Goal: Check status: Check status

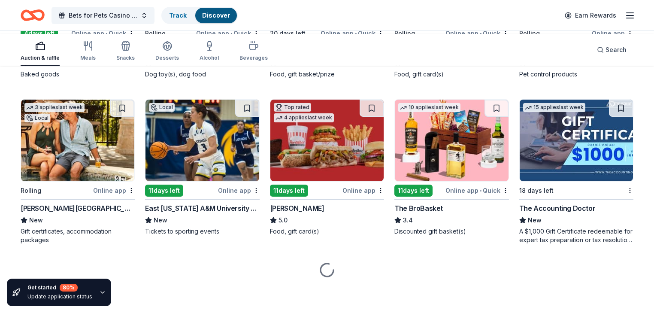
scroll to position [742, 0]
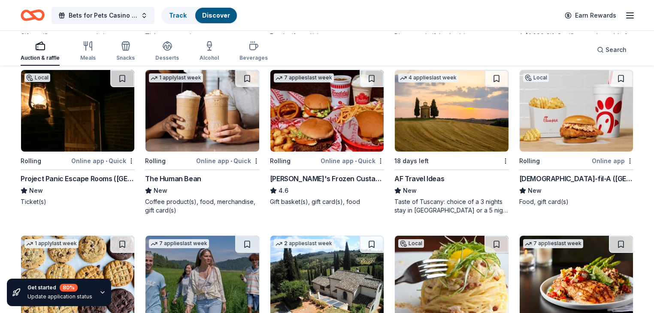
click at [106, 289] on icon "button" at bounding box center [102, 292] width 7 height 7
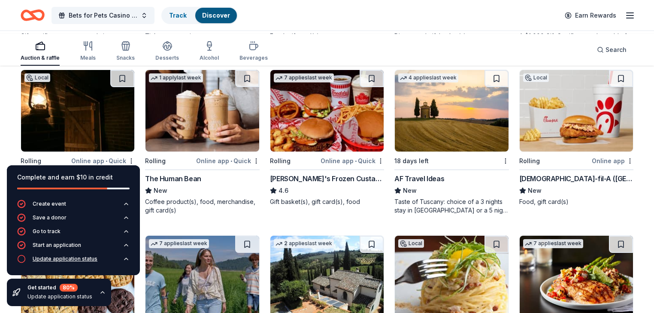
click at [85, 255] on div "Update application status" at bounding box center [65, 258] width 65 height 7
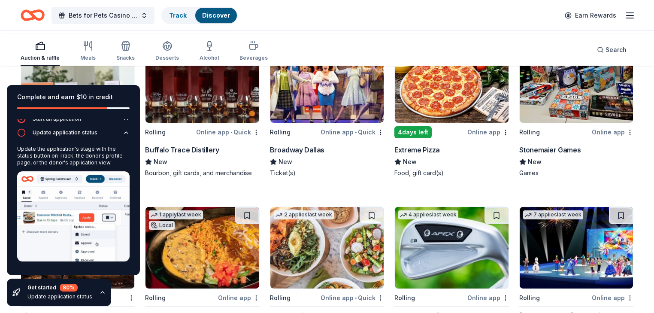
scroll to position [373, 0]
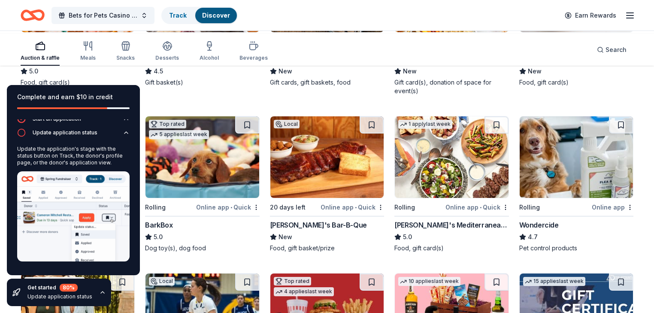
click at [545, 64] on div "[PERSON_NAME] Steakhouse" at bounding box center [566, 59] width 94 height 10
click at [187, 18] on link "Track" at bounding box center [178, 15] width 18 height 7
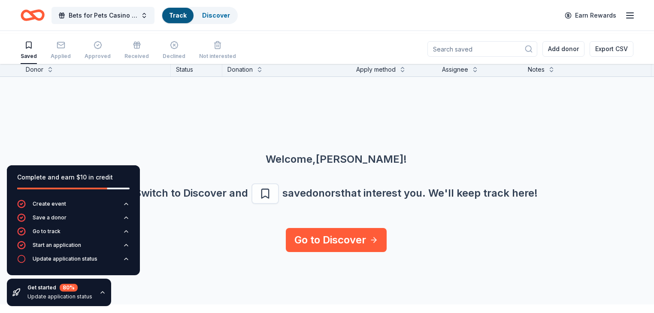
click at [263, 162] on div "Welcome, Francesca ! Switch to Discover and save donors that interest you. We '…" at bounding box center [336, 152] width 654 height 151
click at [469, 166] on div "Welcome, Francesca ! Switch to Discover and save donors that interest you. We '…" at bounding box center [336, 152] width 654 height 151
click at [346, 252] on link "Go to Discover" at bounding box center [336, 240] width 101 height 24
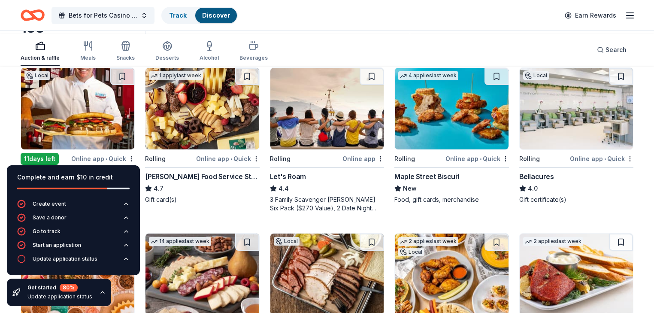
scroll to position [103, 0]
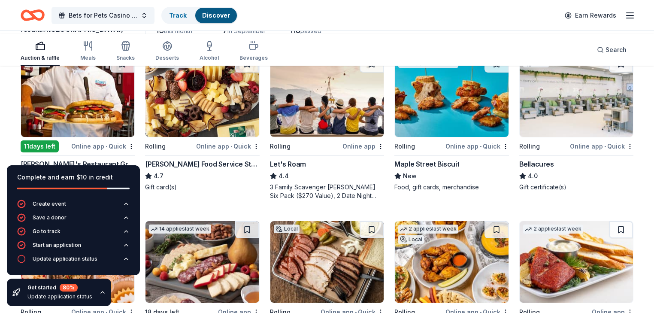
drag, startPoint x: 146, startPoint y: 273, endPoint x: 153, endPoint y: 271, distance: 7.1
click at [146, 273] on div "Complete and earn $10 in credit Create event Save a donor Go to track Start an …" at bounding box center [73, 235] width 147 height 155
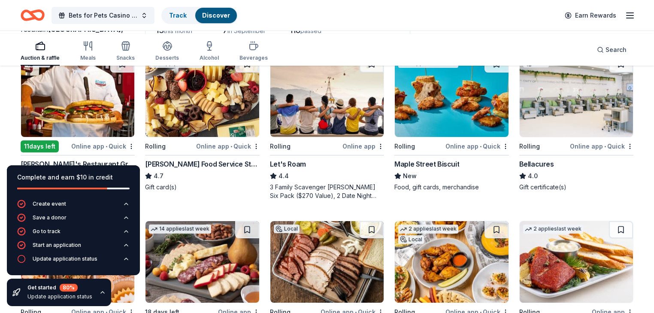
click at [161, 200] on div "1 apply last week Rolling Online app • Quick Gordon Food Service Store 4.7 Gift…" at bounding box center [202, 127] width 114 height 145
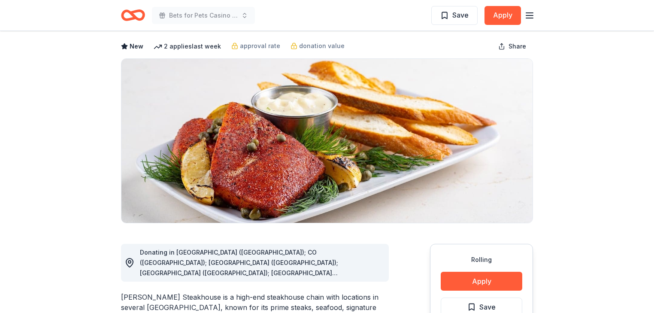
scroll to position [36, 0]
